Goal: Contribute content

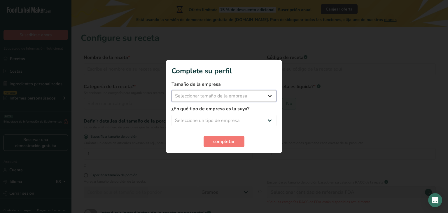
click at [261, 97] on select "Seleccionar tamaño de la empresa Menos de 10 empleados De 10 a 50 empleados De …" at bounding box center [223, 96] width 105 height 12
select select "1"
click at [171, 90] on select "Seleccionar tamaño de la empresa Menos de 10 empleados De 10 a 50 empleados De …" at bounding box center [223, 96] width 105 height 12
click at [256, 115] on select "Seleccione un tipo de empresa Fabricante de alimentos envasados Restaurante y c…" at bounding box center [223, 121] width 105 height 12
select select "1"
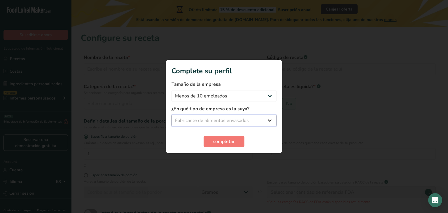
click at [171, 115] on select "Seleccione un tipo de empresa Fabricante de alimentos envasados Restaurante y c…" at bounding box center [223, 121] width 105 height 12
click at [235, 142] on button "completar" at bounding box center [223, 142] width 41 height 12
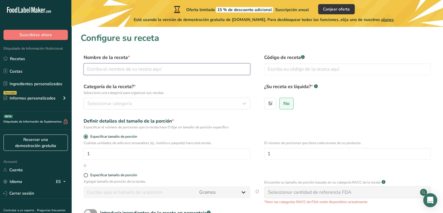
click at [189, 71] on input "text" at bounding box center [167, 69] width 167 height 12
type input "Casabe"
click at [199, 101] on div "Seleccionar categoría" at bounding box center [165, 103] width 156 height 7
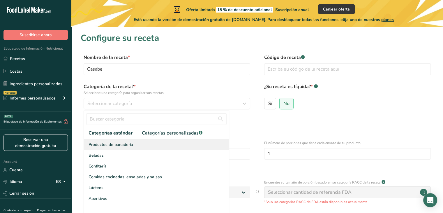
click at [197, 147] on div "Productos de panadería" at bounding box center [156, 144] width 145 height 11
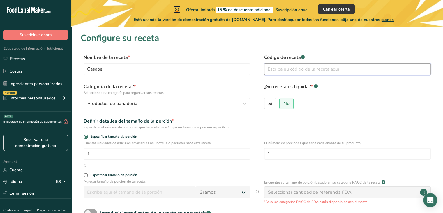
click at [298, 70] on input "text" at bounding box center [347, 69] width 167 height 12
click at [196, 150] on input "1" at bounding box center [167, 154] width 167 height 12
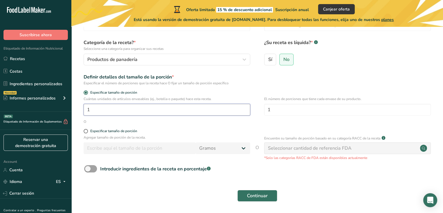
scroll to position [44, 0]
click at [284, 109] on input "1" at bounding box center [347, 109] width 167 height 12
drag, startPoint x: 284, startPoint y: 109, endPoint x: 237, endPoint y: 94, distance: 49.0
click at [237, 94] on form "Nombre de la receta * Casabe Código de receta .a-a{fill:#347362;}.b-a{fill:#fff…" at bounding box center [257, 107] width 353 height 195
type input "2.5"
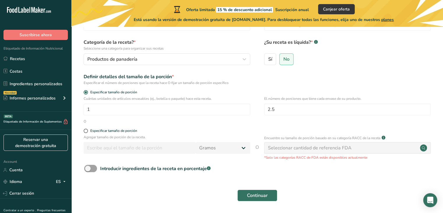
click at [228, 171] on div "Introducir ingredientes de la receta en porcentaje .a-a{fill:#347362;}.b-a{fill…" at bounding box center [257, 171] width 353 height 12
click at [127, 131] on div "Especificar tamaño de porción" at bounding box center [113, 131] width 47 height 4
click at [87, 131] on input "Especificar tamaño de porción" at bounding box center [86, 131] width 4 height 4
radio input "true"
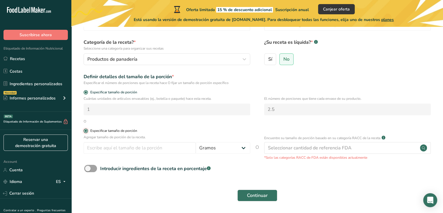
radio input "false"
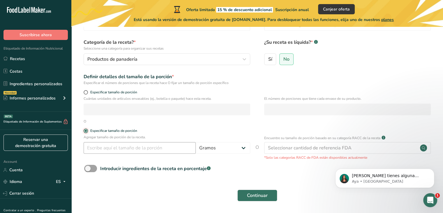
scroll to position [0, 0]
click at [132, 144] on input "number" at bounding box center [140, 148] width 112 height 12
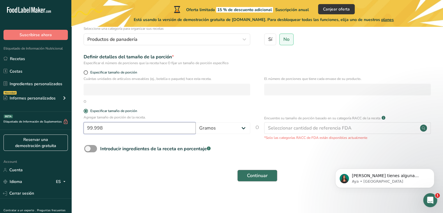
type input "99.998"
click at [247, 181] on button "Continuar" at bounding box center [258, 176] width 40 height 12
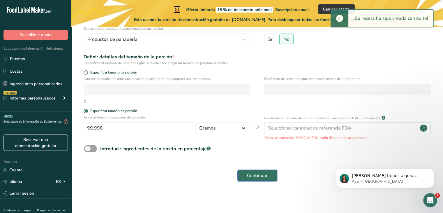
click at [252, 179] on button "Continuar" at bounding box center [258, 176] width 40 height 12
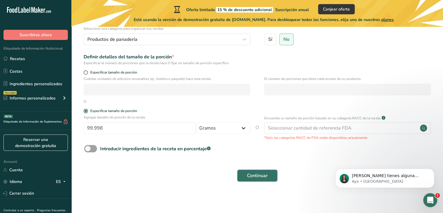
scroll to position [0, 0]
